Goal: Task Accomplishment & Management: Use online tool/utility

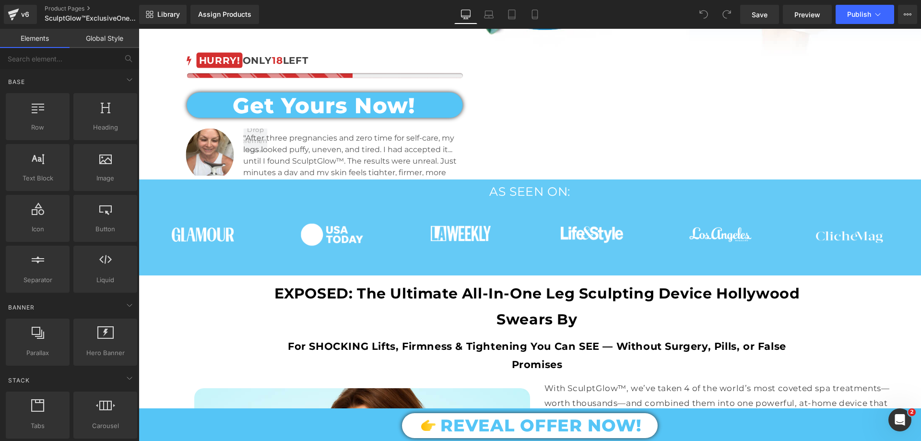
scroll to position [336, 0]
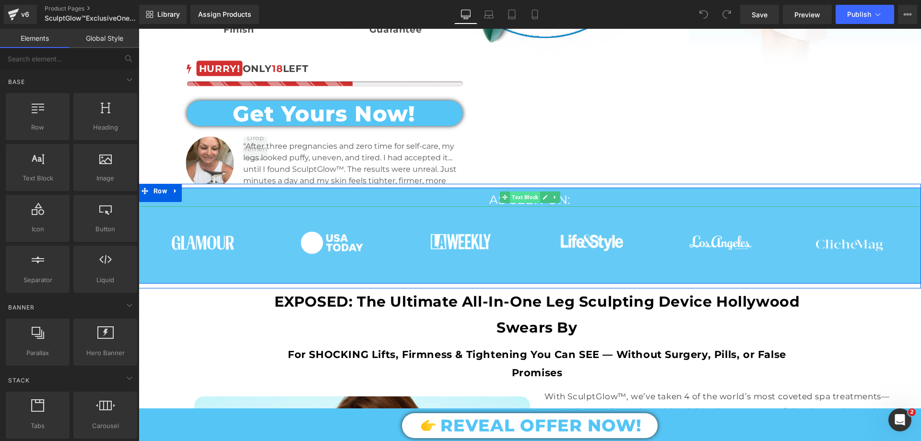
click at [535, 195] on span "Text Block" at bounding box center [525, 197] width 30 height 12
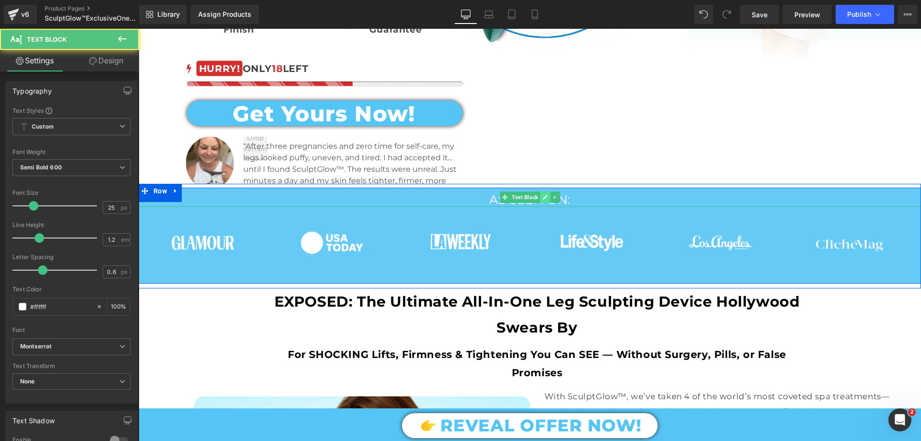
click at [543, 194] on icon at bounding box center [545, 197] width 5 height 6
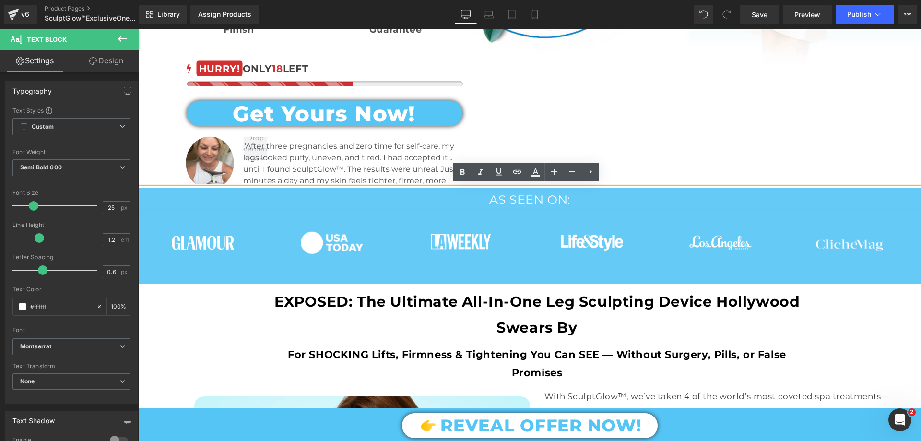
click at [525, 197] on span "AS SEEN ON:" at bounding box center [529, 199] width 81 height 14
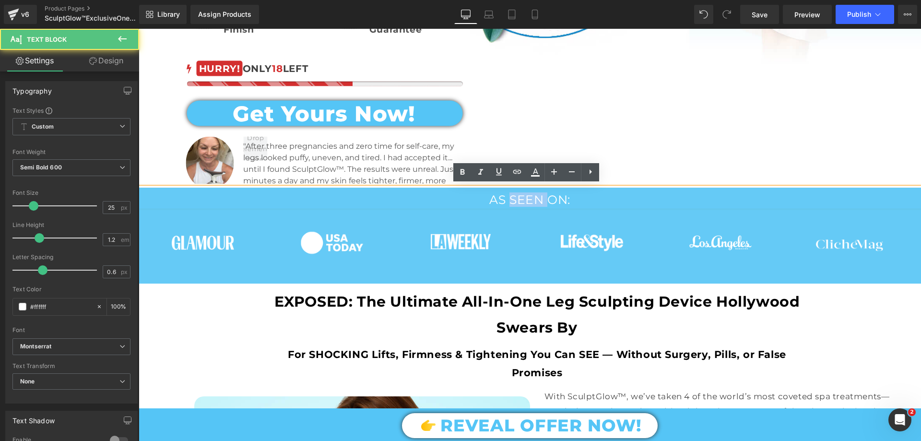
click at [525, 197] on span "AS SEEN ON:" at bounding box center [529, 199] width 81 height 14
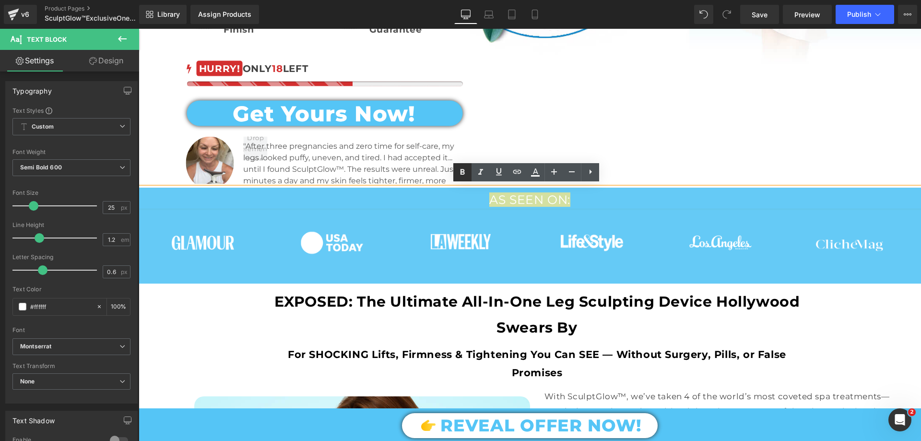
click at [457, 172] on icon at bounding box center [463, 172] width 12 height 12
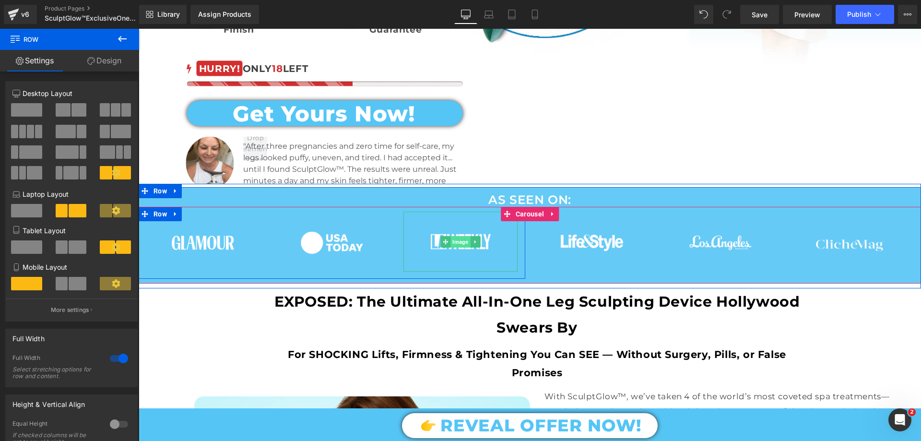
click at [453, 239] on span "Image" at bounding box center [461, 242] width 20 height 12
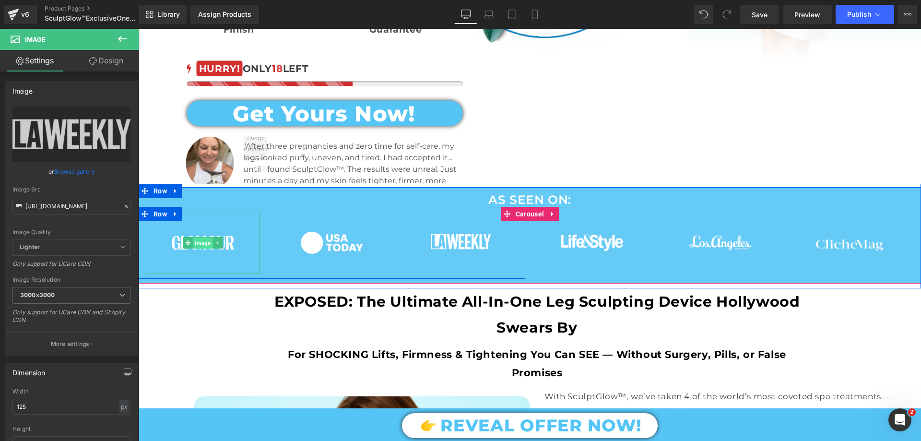
click at [196, 243] on span "Image" at bounding box center [203, 243] width 20 height 12
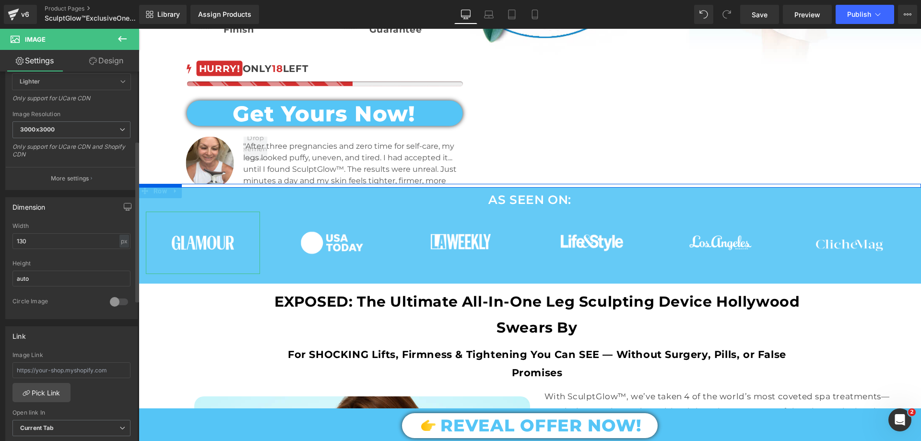
scroll to position [144, 0]
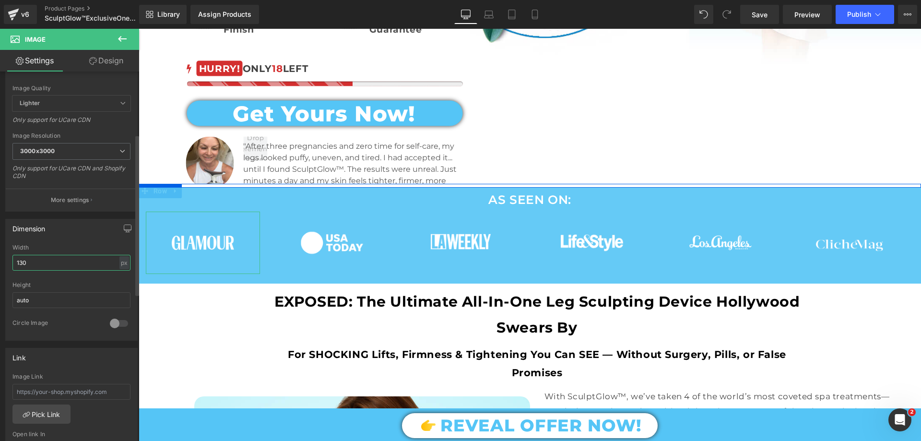
click at [55, 263] on input "130" at bounding box center [71, 263] width 118 height 16
drag, startPoint x: 34, startPoint y: 264, endPoint x: 20, endPoint y: 267, distance: 14.1
click at [20, 267] on input "130" at bounding box center [71, 263] width 118 height 16
type input "140"
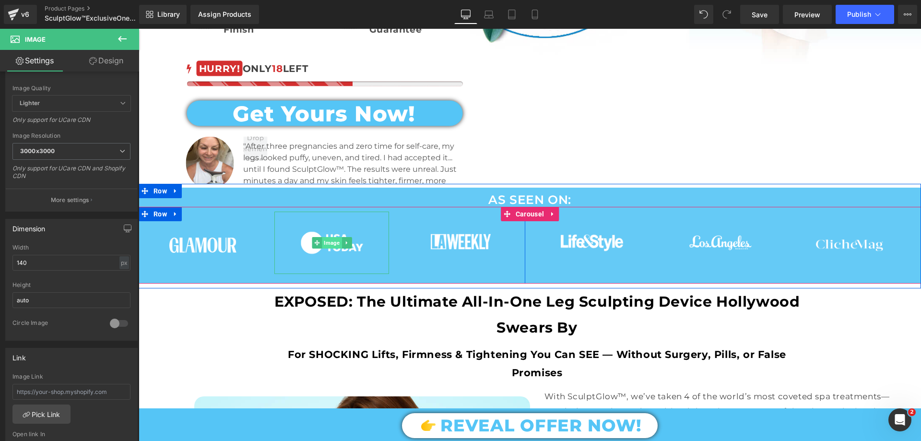
click at [328, 240] on span "Image" at bounding box center [332, 243] width 20 height 12
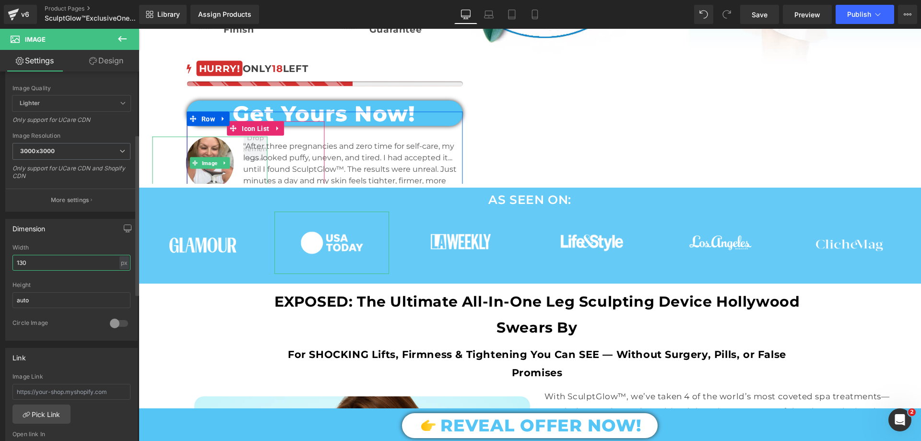
click at [20, 266] on input "130" at bounding box center [71, 263] width 118 height 16
type input "140"
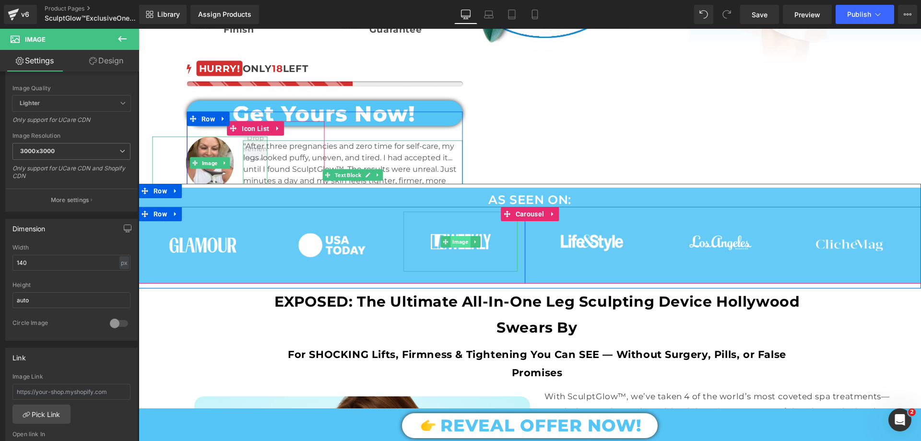
click at [451, 238] on span "Image" at bounding box center [461, 242] width 20 height 12
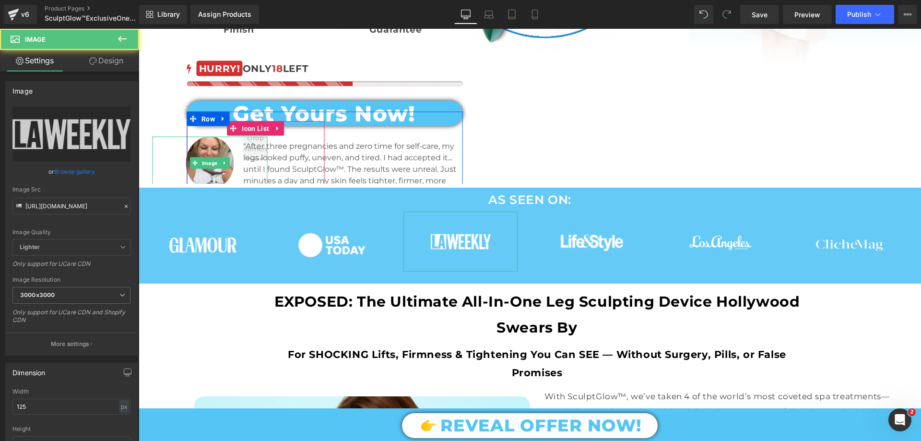
click at [119, 59] on link "Design" at bounding box center [106, 61] width 70 height 22
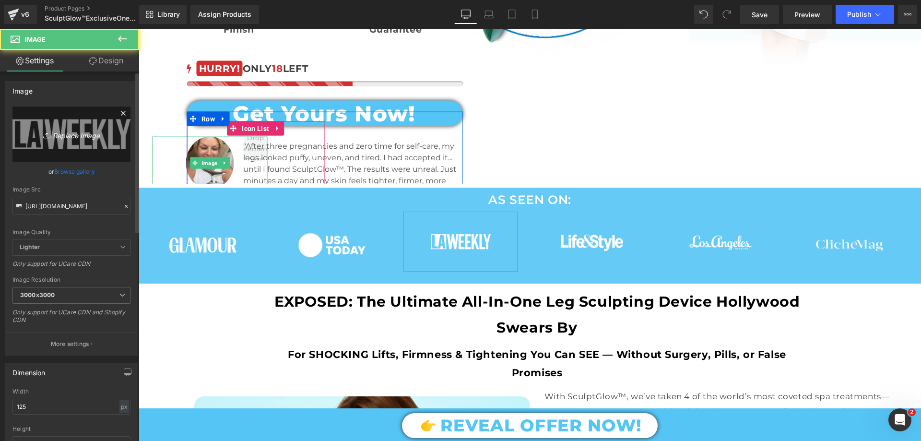
click at [38, 68] on link "Settings" at bounding box center [35, 61] width 70 height 22
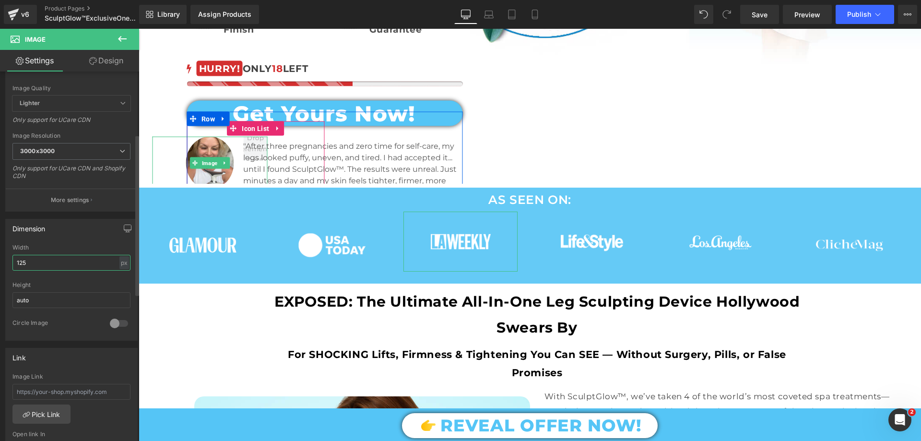
drag, startPoint x: 26, startPoint y: 264, endPoint x: 20, endPoint y: 266, distance: 6.2
click at [20, 266] on input "125" at bounding box center [71, 263] width 118 height 16
type input "135"
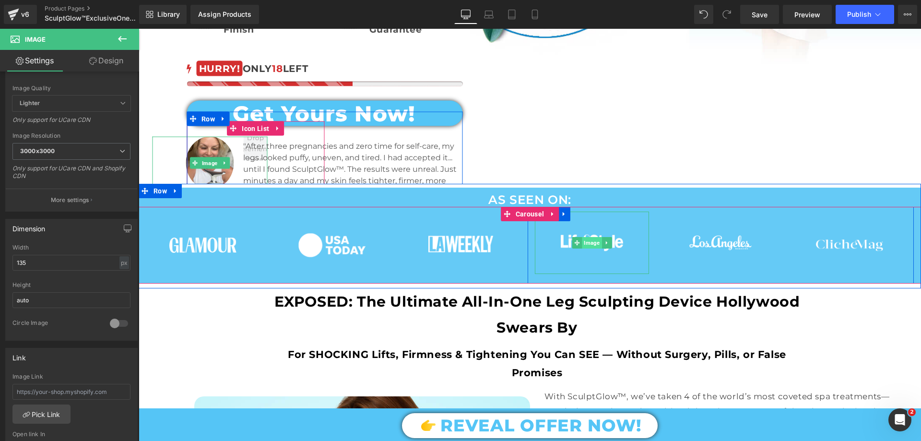
click at [592, 237] on span "Image" at bounding box center [592, 243] width 20 height 12
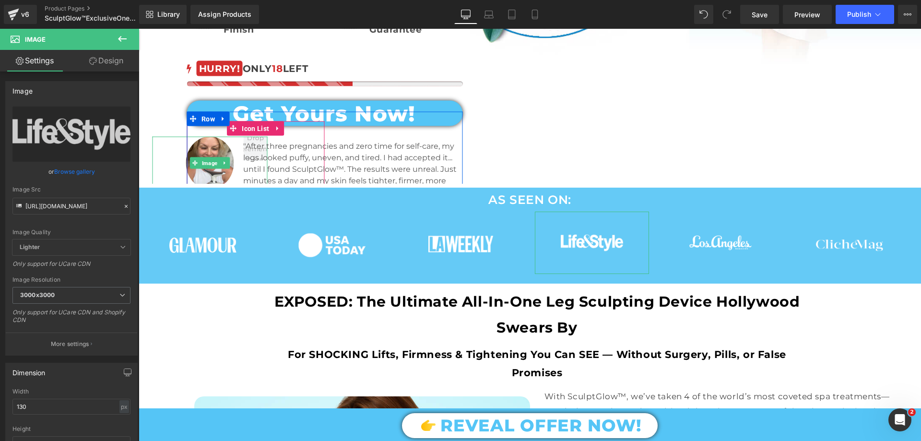
click at [112, 56] on link "Design" at bounding box center [106, 61] width 70 height 22
click at [56, 57] on link "Settings" at bounding box center [35, 61] width 70 height 22
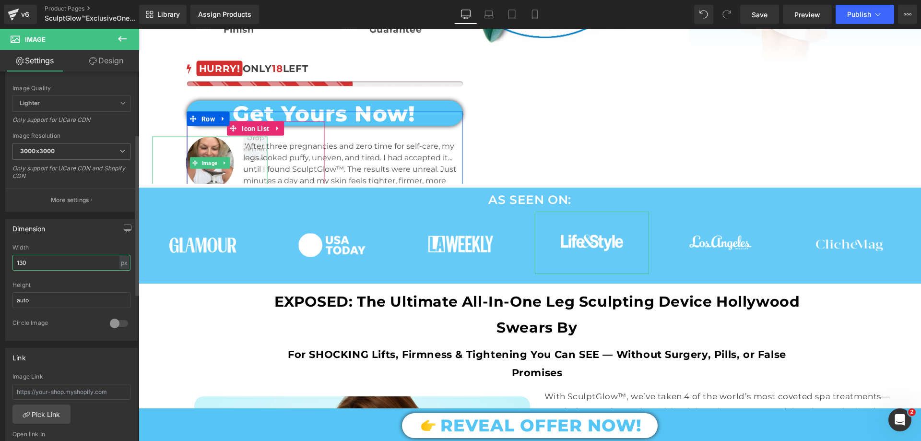
click at [19, 266] on input "130" at bounding box center [71, 263] width 118 height 16
type input "140"
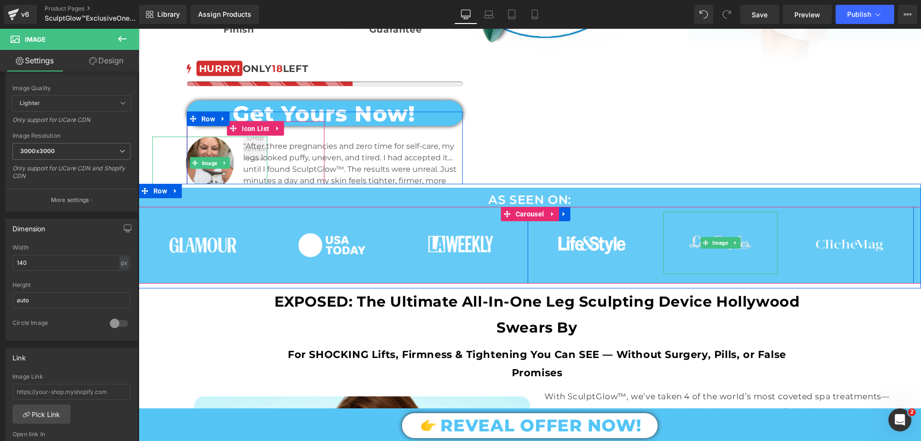
click at [716, 234] on img at bounding box center [720, 243] width 62 height 62
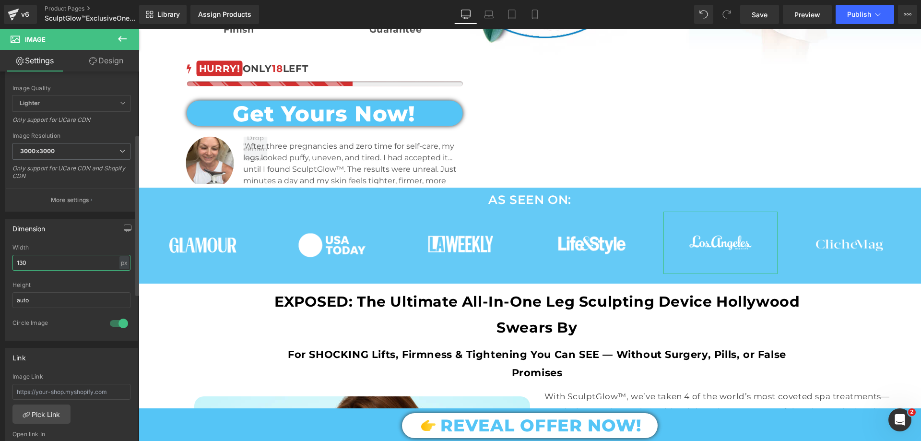
click at [18, 265] on input "130" at bounding box center [71, 263] width 118 height 16
drag, startPoint x: 32, startPoint y: 264, endPoint x: 23, endPoint y: 264, distance: 9.1
click at [23, 264] on input "140" at bounding box center [71, 263] width 118 height 16
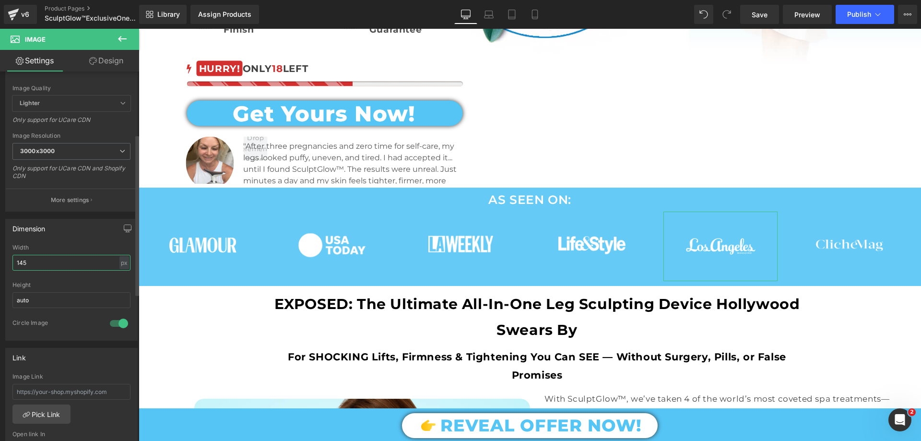
click at [25, 261] on input "145" at bounding box center [71, 263] width 118 height 16
type input "140"
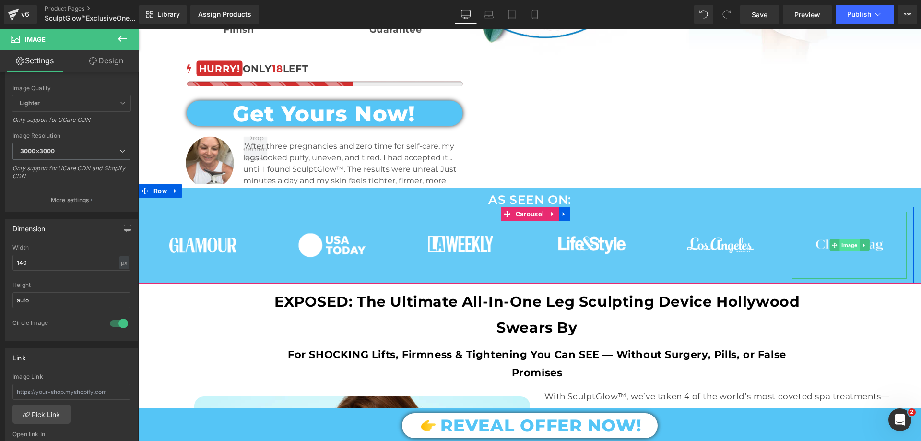
click at [840, 242] on span "Image" at bounding box center [850, 245] width 20 height 12
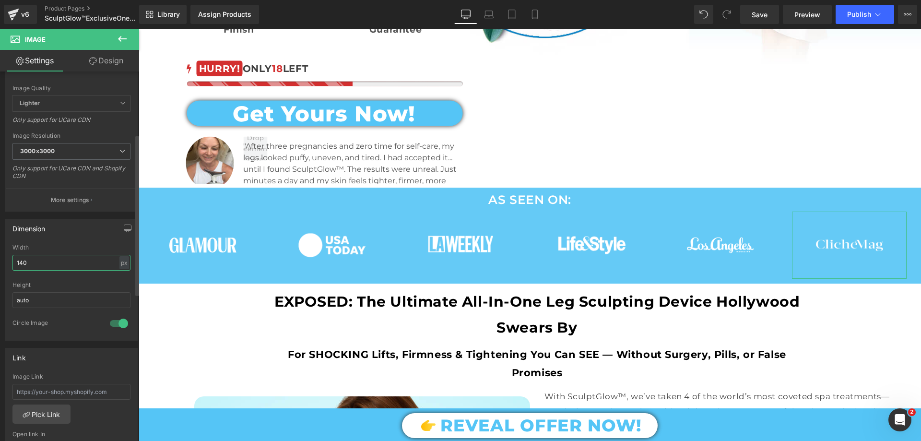
drag, startPoint x: 28, startPoint y: 260, endPoint x: 20, endPoint y: 263, distance: 8.6
click at [20, 263] on input "140" at bounding box center [71, 263] width 118 height 16
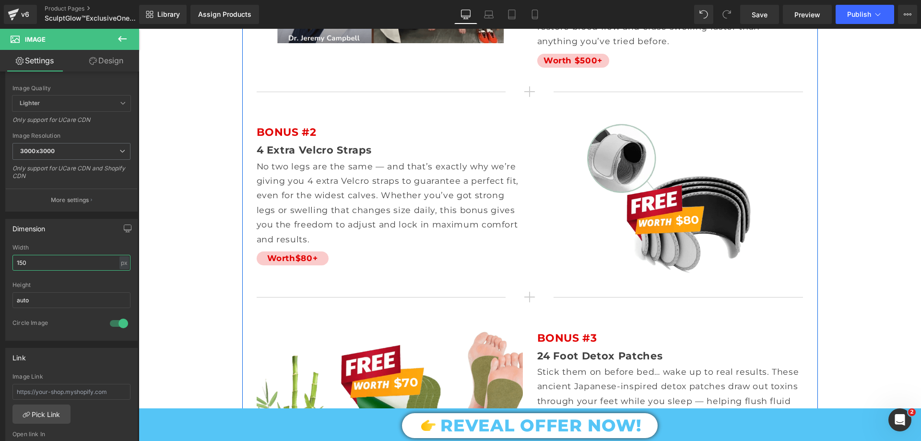
scroll to position [5805, 0]
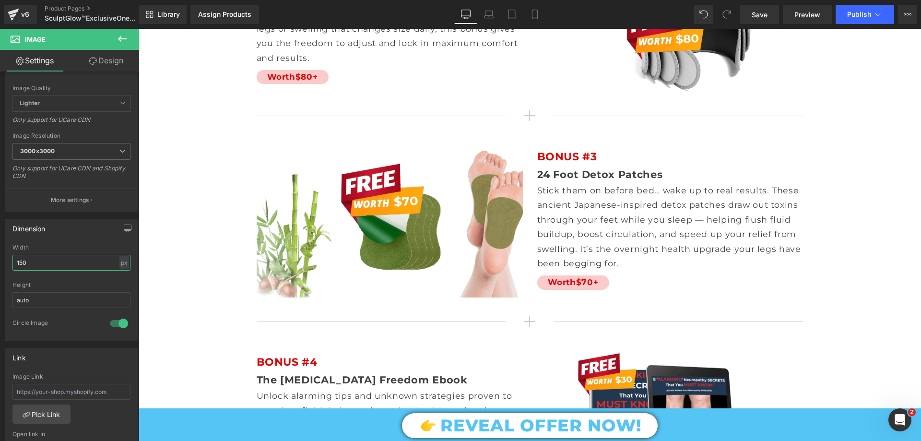
type input "150"
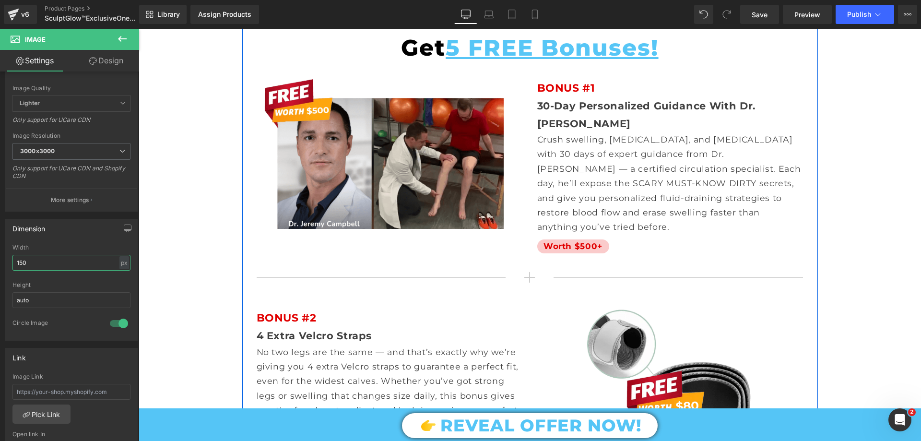
scroll to position [5421, 0]
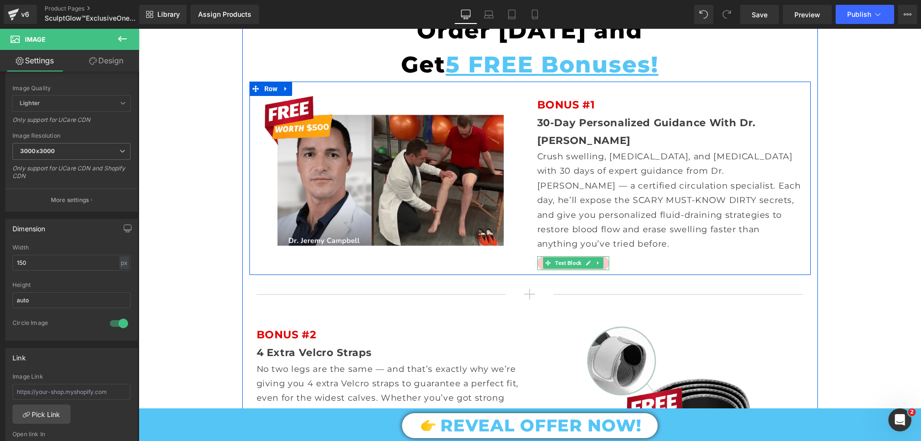
click at [571, 257] on span "Text Block" at bounding box center [568, 263] width 30 height 12
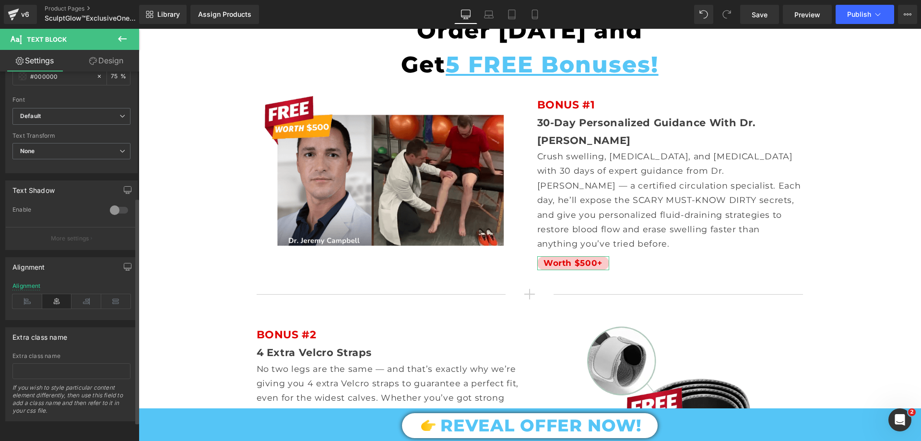
scroll to position [0, 0]
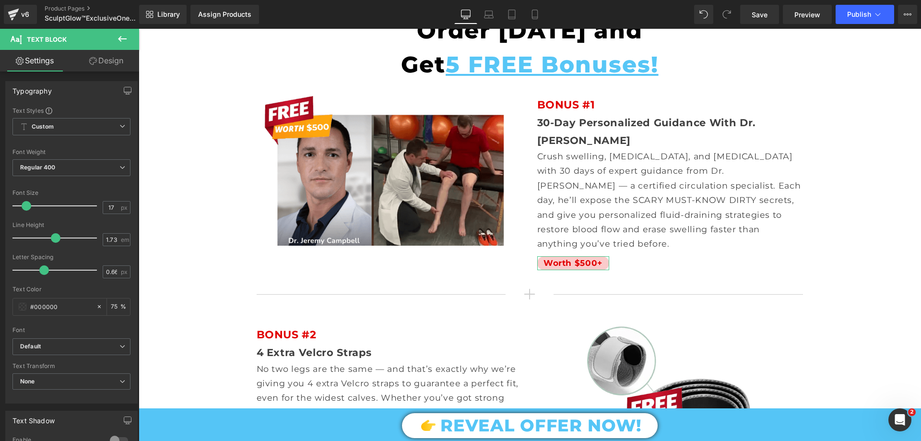
click at [107, 55] on link "Design" at bounding box center [106, 61] width 70 height 22
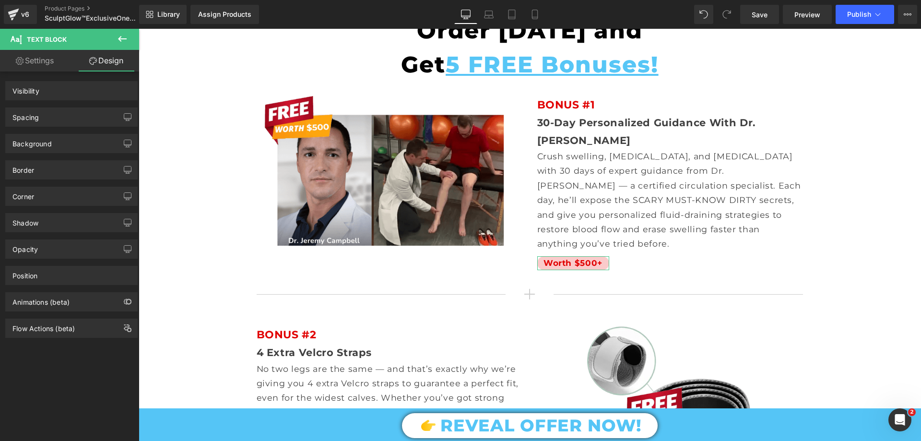
click at [579, 256] on div "Worth $500+ Text Block" at bounding box center [573, 263] width 72 height 14
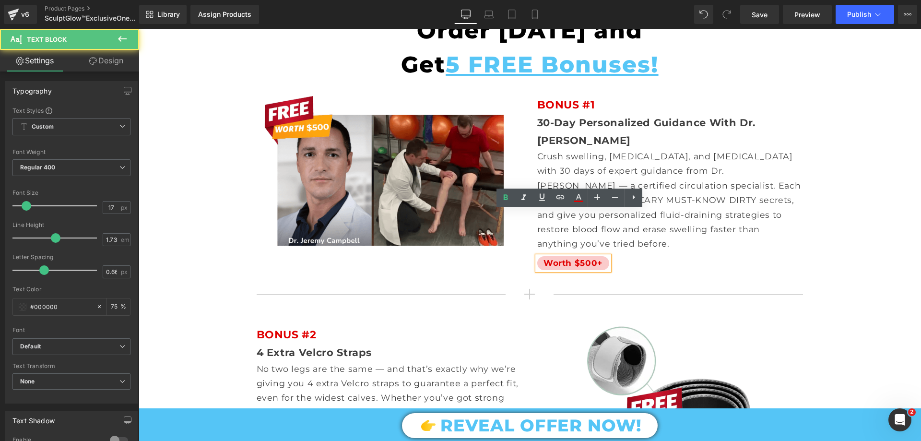
click at [576, 258] on span "Worth $500+" at bounding box center [573, 263] width 59 height 10
click at [580, 196] on icon at bounding box center [578, 197] width 5 height 6
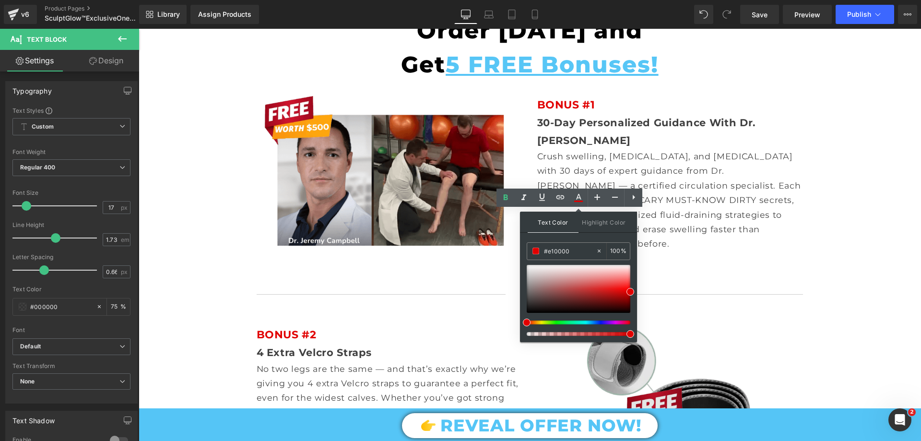
click at [686, 311] on div "Image BONUS #2 Text Block 4 Extra Velcro Straps Text Block No two legs are the …" at bounding box center [529, 395] width 561 height 169
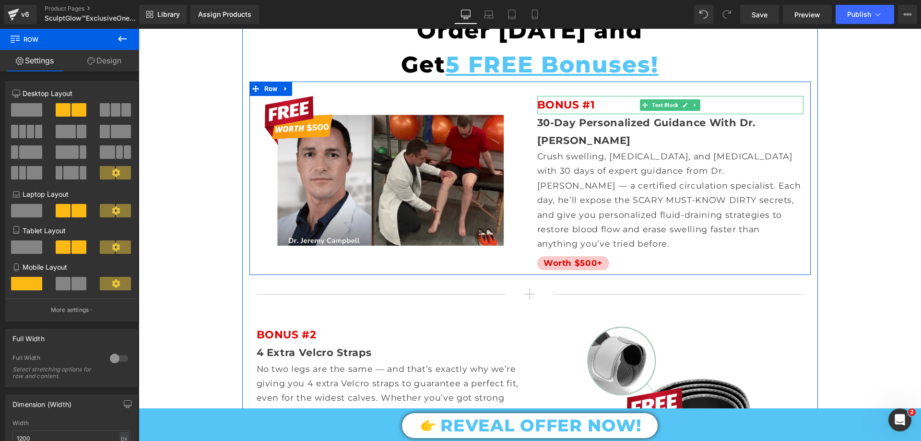
click at [572, 98] on span "BONUS #1" at bounding box center [566, 104] width 58 height 13
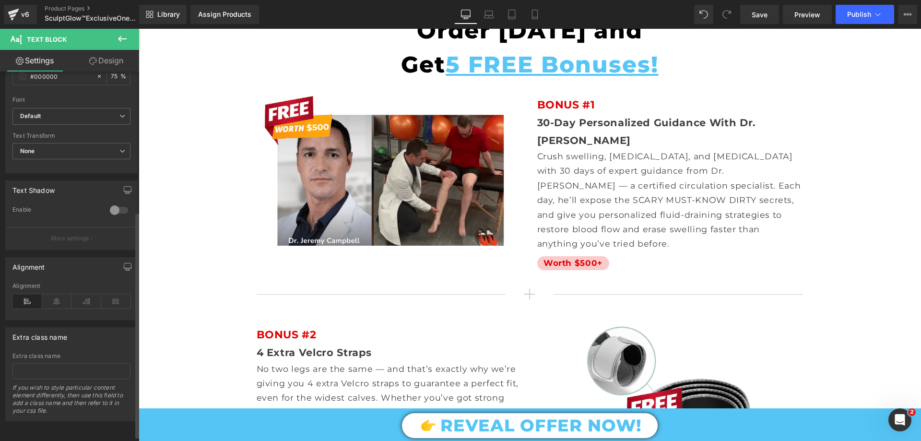
scroll to position [237, 0]
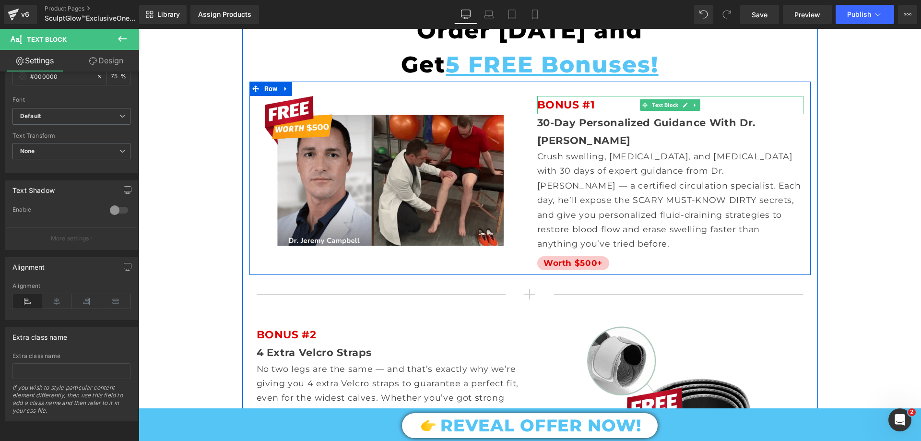
click at [578, 96] on div at bounding box center [670, 97] width 266 height 2
click at [574, 98] on span "BONUS #1" at bounding box center [566, 104] width 58 height 13
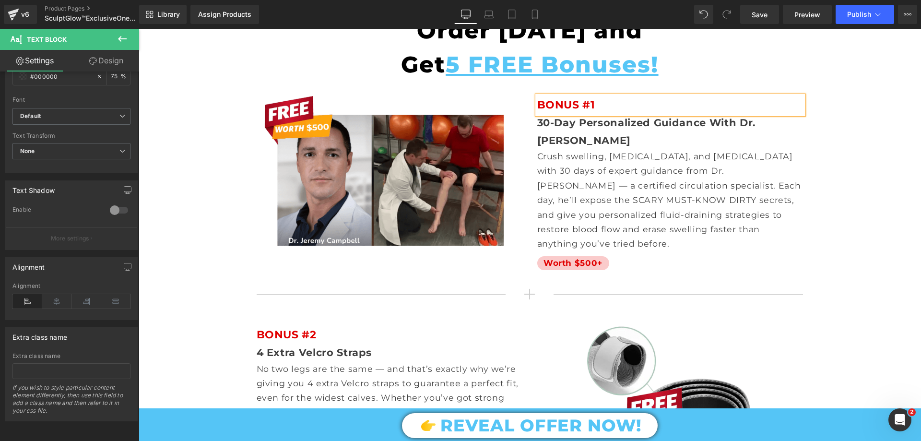
click at [574, 98] on span "BONUS #1" at bounding box center [566, 104] width 58 height 13
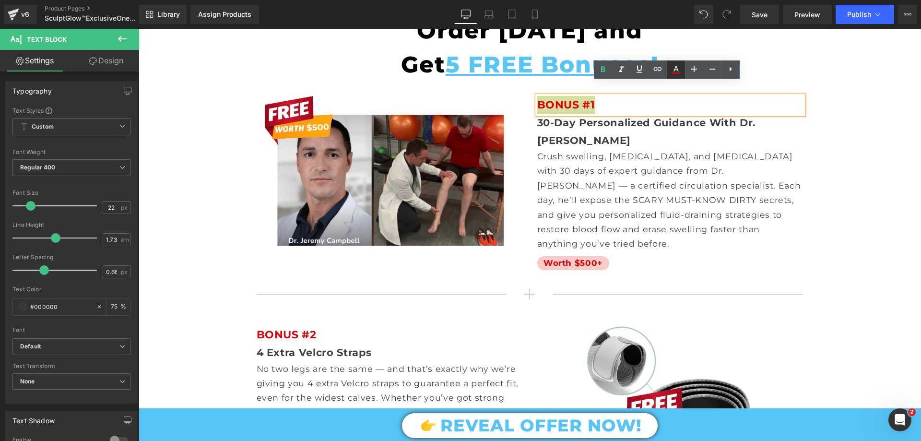
click at [676, 70] on icon at bounding box center [676, 69] width 5 height 6
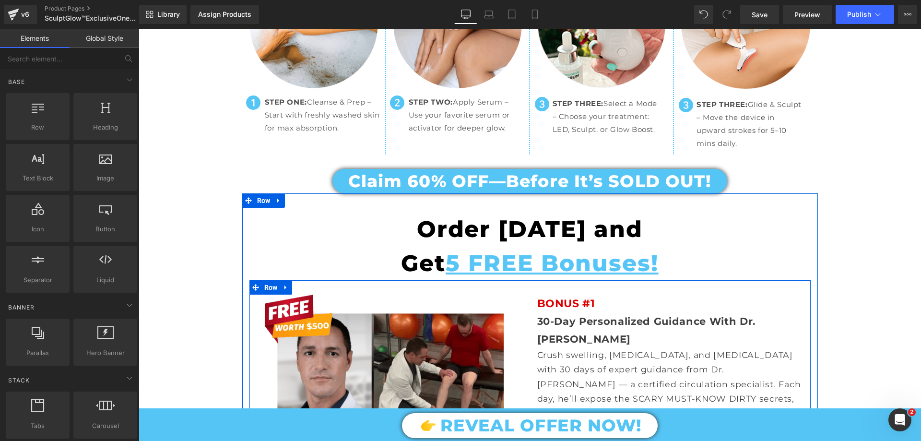
scroll to position [5182, 0]
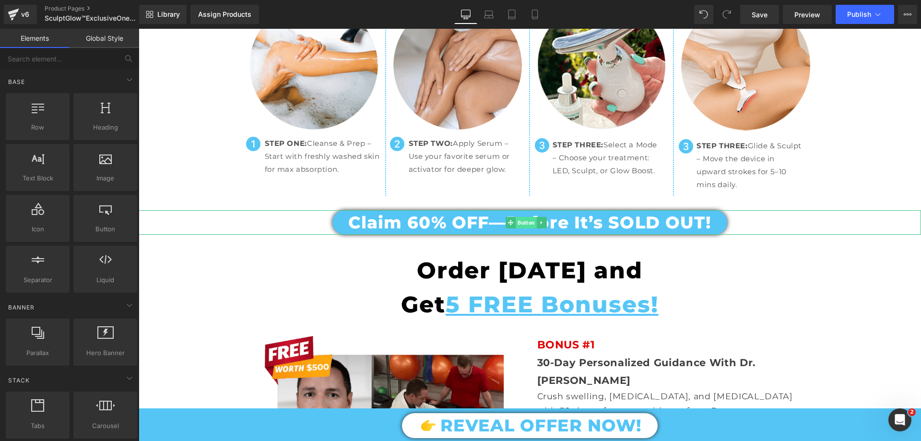
click at [517, 217] on span "Button" at bounding box center [526, 223] width 21 height 12
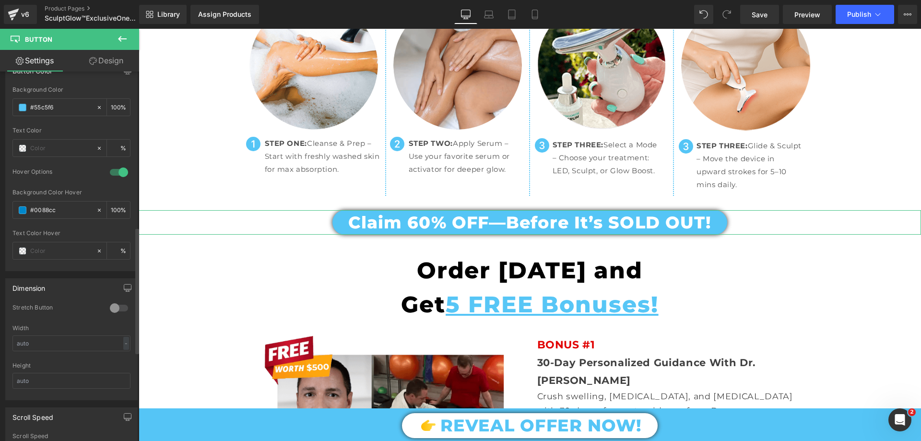
scroll to position [432, 0]
